Goal: Information Seeking & Learning: Check status

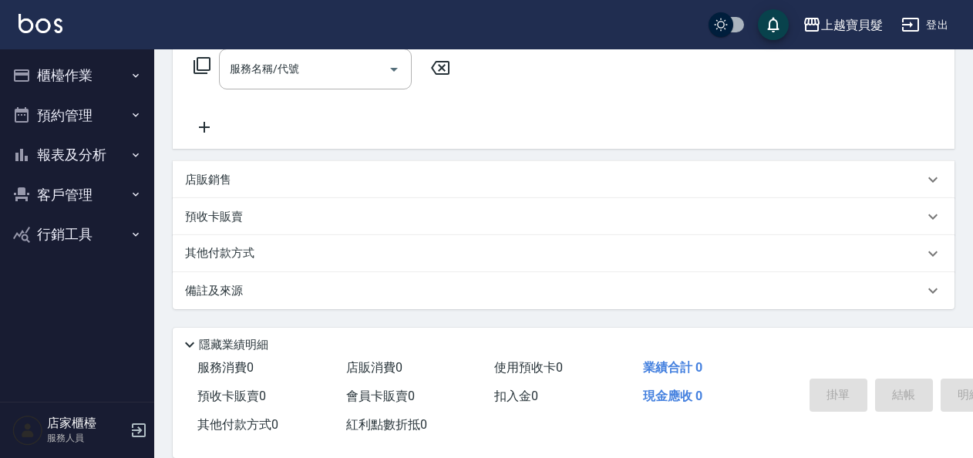
scroll to position [284, 0]
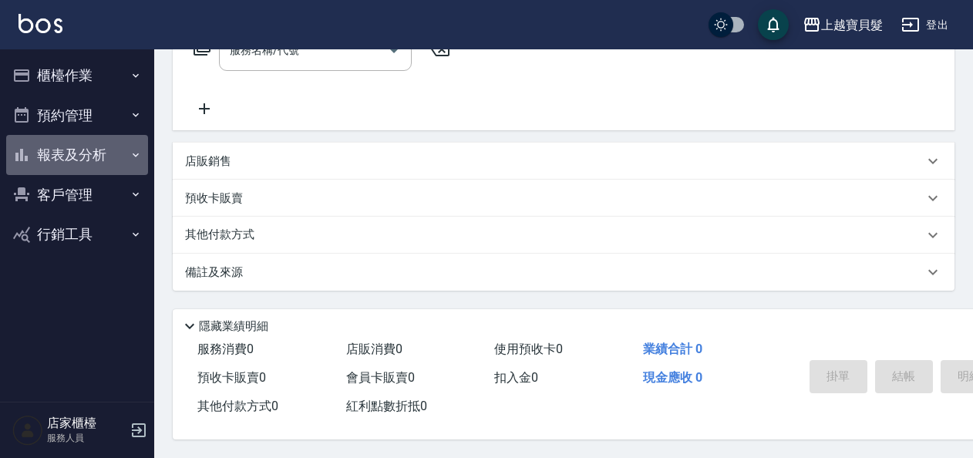
click at [126, 162] on button "報表及分析" at bounding box center [77, 155] width 142 height 40
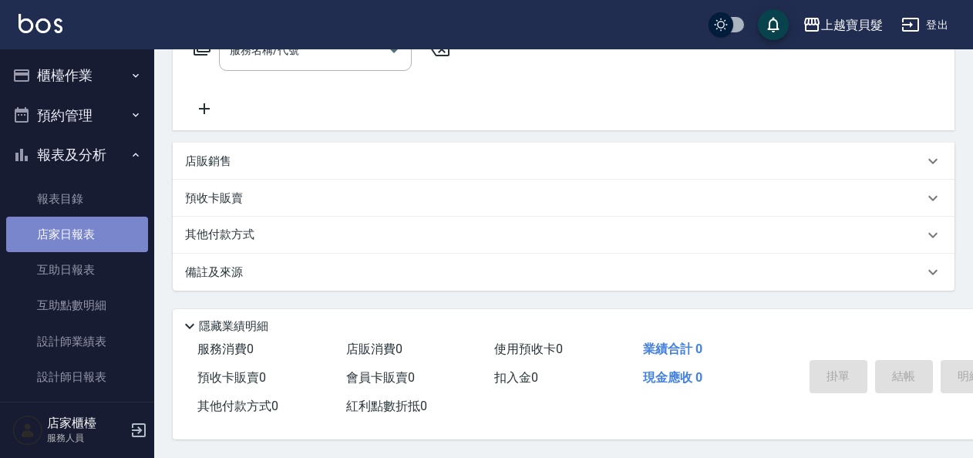
click at [91, 236] on link "店家日報表" at bounding box center [77, 234] width 142 height 35
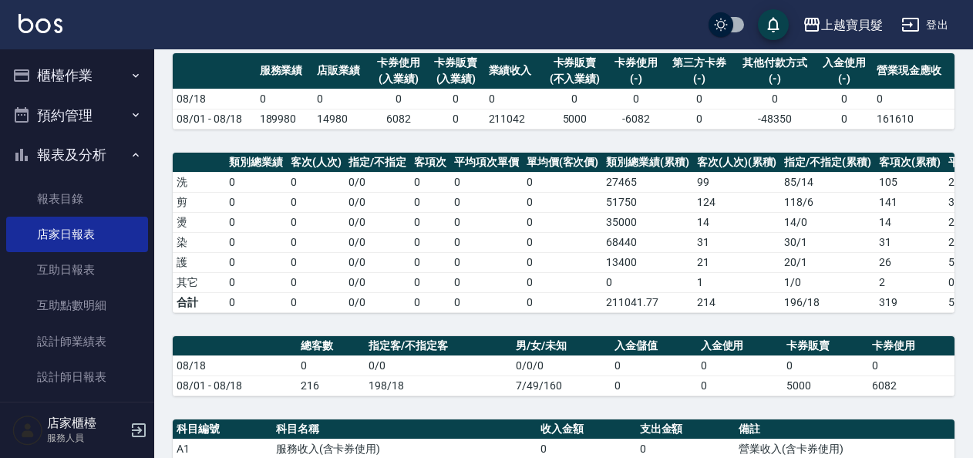
scroll to position [20, 0]
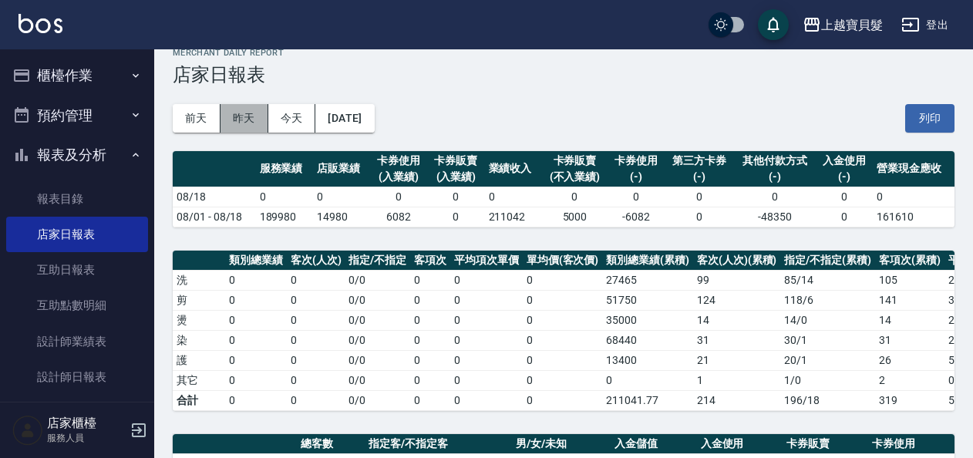
click at [248, 114] on button "昨天" at bounding box center [245, 118] width 48 height 29
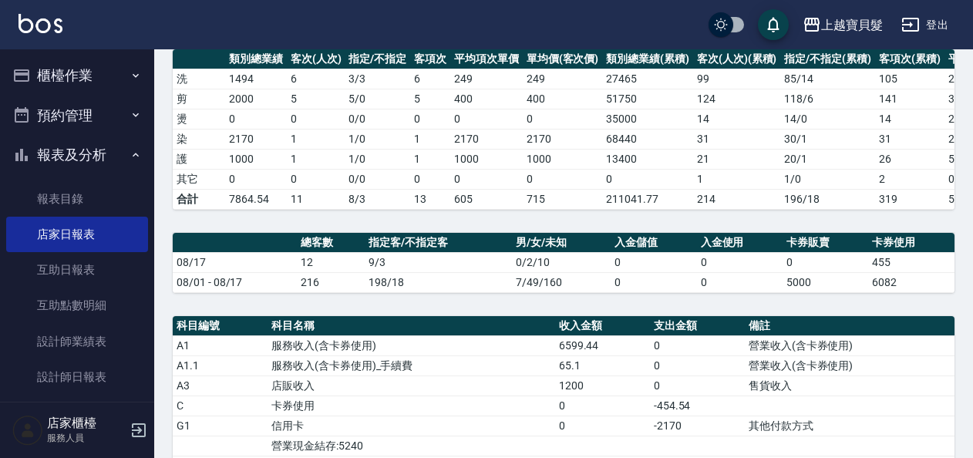
scroll to position [154, 0]
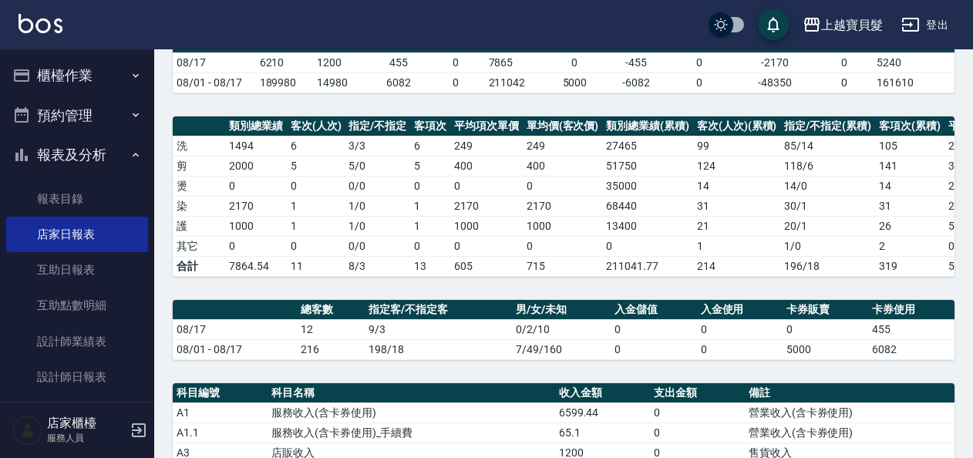
click at [49, 79] on button "櫃檯作業" at bounding box center [77, 76] width 142 height 40
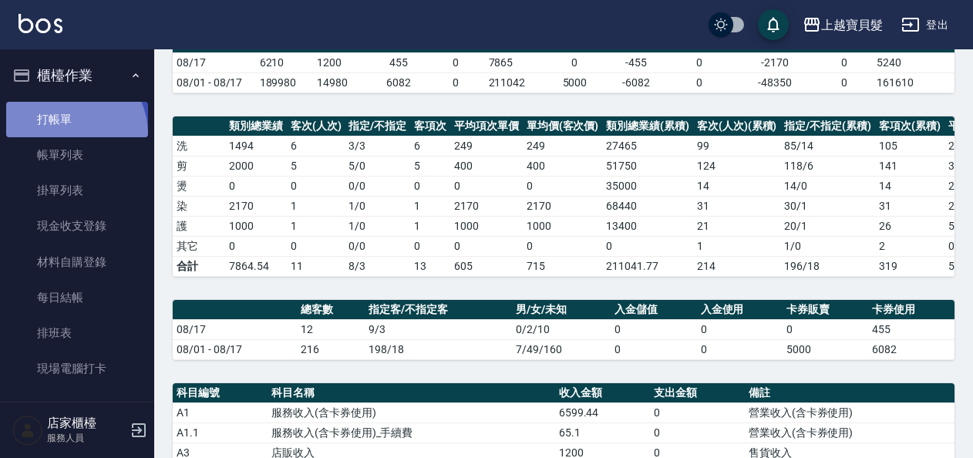
click at [65, 134] on link "打帳單" at bounding box center [77, 119] width 142 height 35
